Goal: Check status: Check status

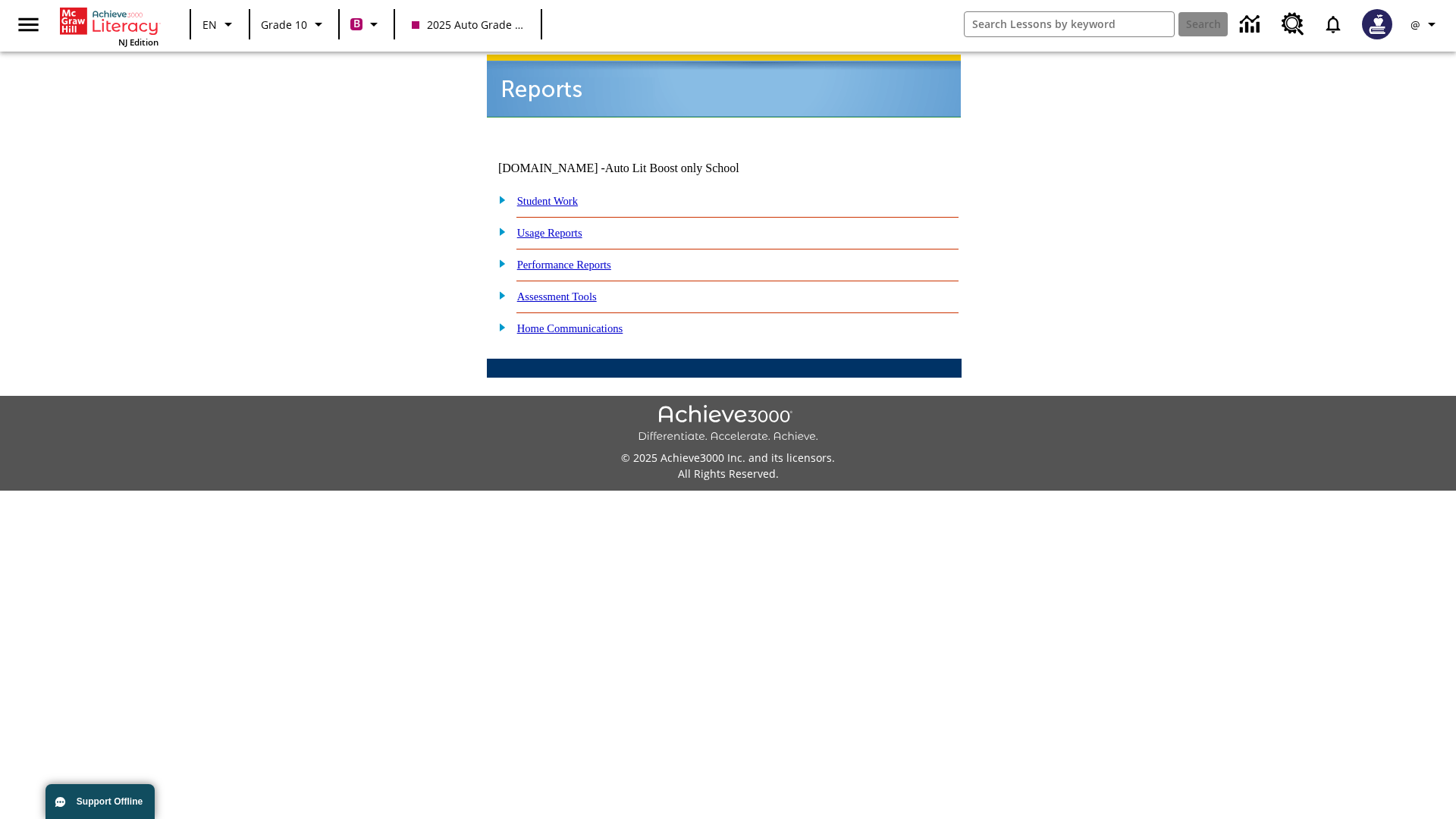
click at [557, 195] on link "Student Work" at bounding box center [548, 201] width 61 height 12
select select "/options/reports/?report_id=24&atype=2&section=2"
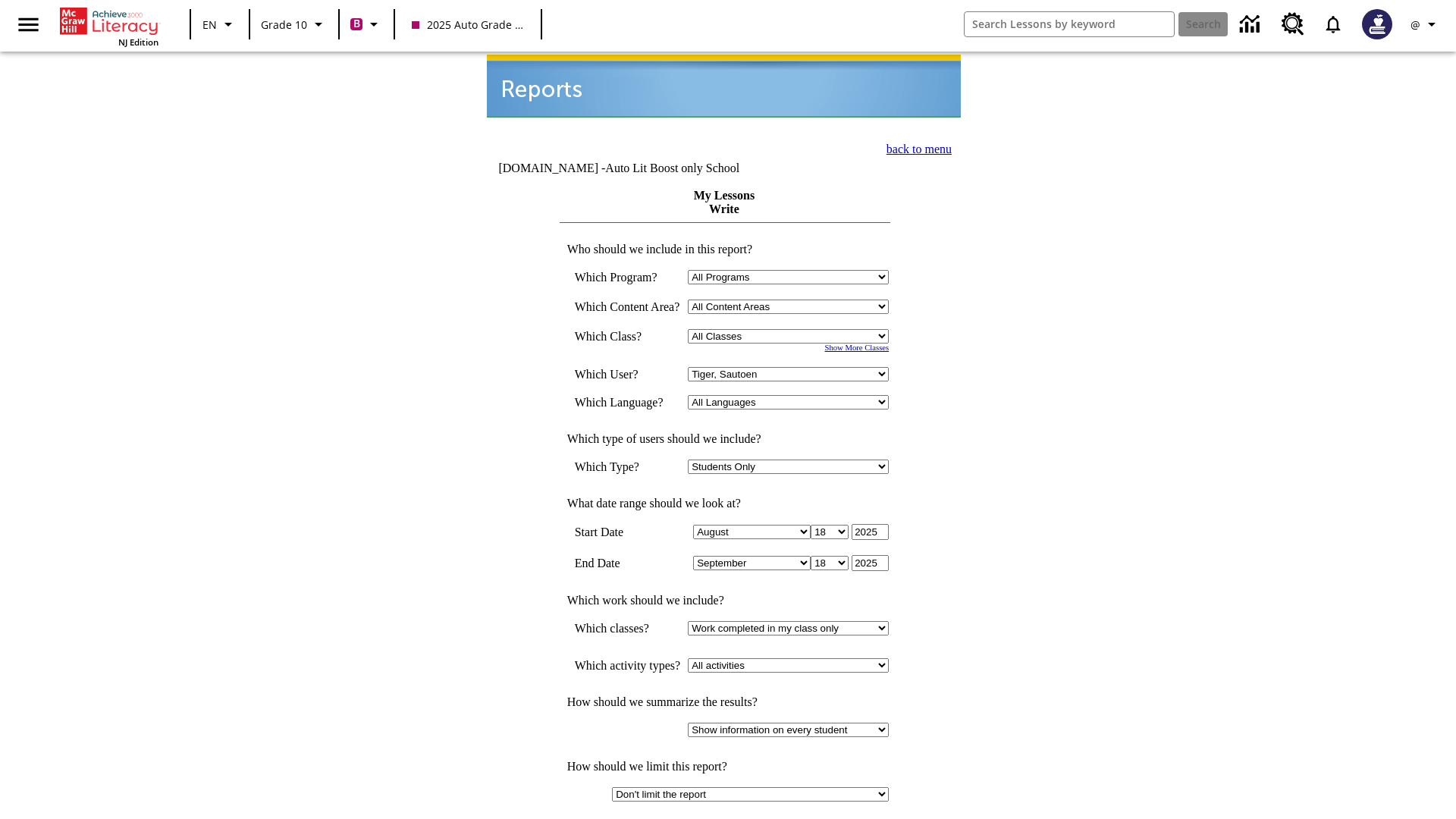
select select "21433649"
select select "4"
type input "2024"
